Goal: Task Accomplishment & Management: Manage account settings

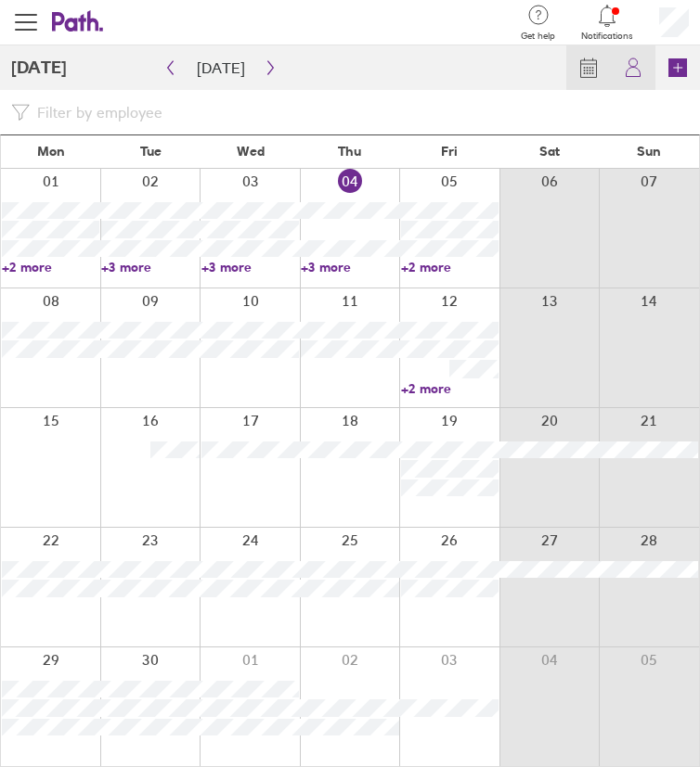
click at [623, 72] on icon at bounding box center [633, 68] width 22 height 22
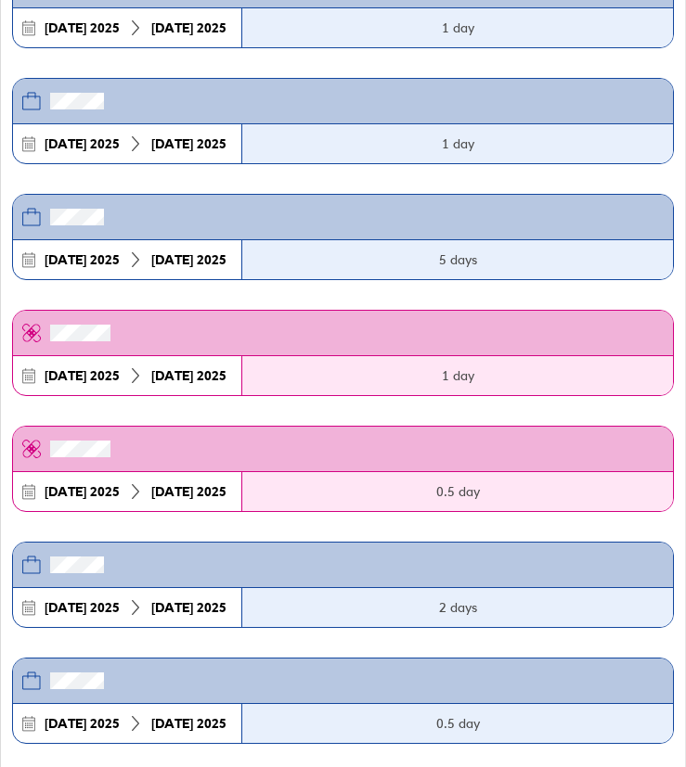
scroll to position [388, 0]
